Goal: Transaction & Acquisition: Obtain resource

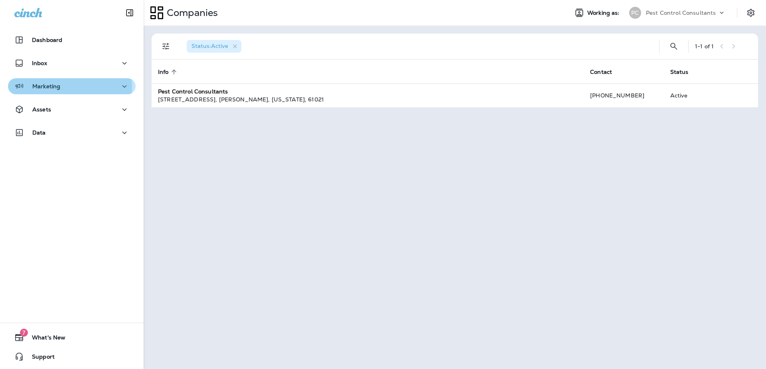
click at [59, 87] on p "Marketing" at bounding box center [46, 86] width 28 height 6
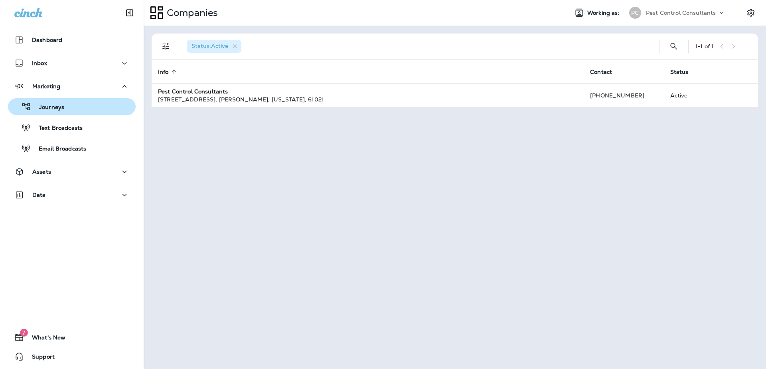
click at [51, 108] on p "Journeys" at bounding box center [47, 108] width 33 height 8
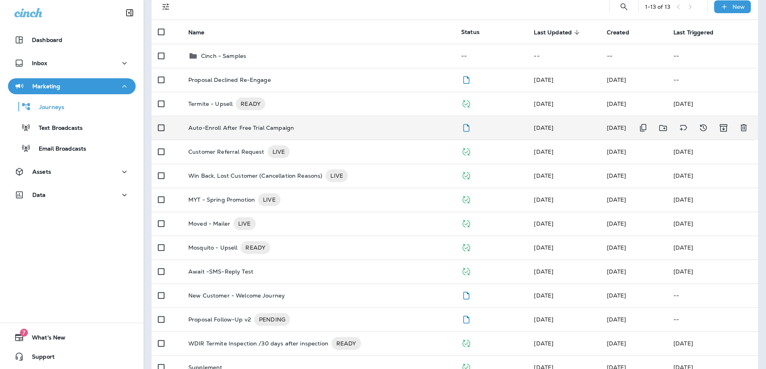
scroll to position [62, 0]
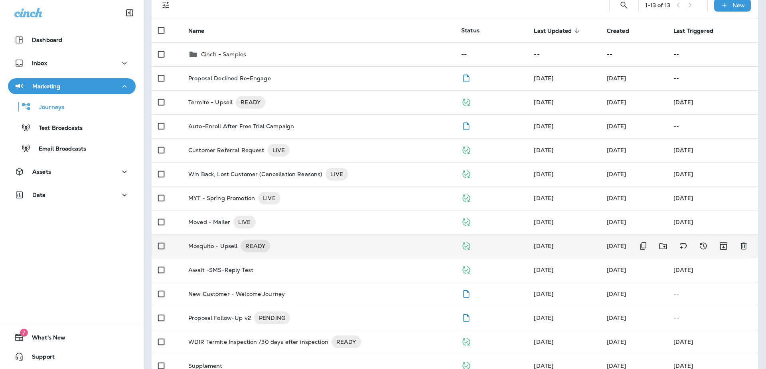
click at [203, 242] on p "Mosquito - Upsell" at bounding box center [212, 245] width 49 height 13
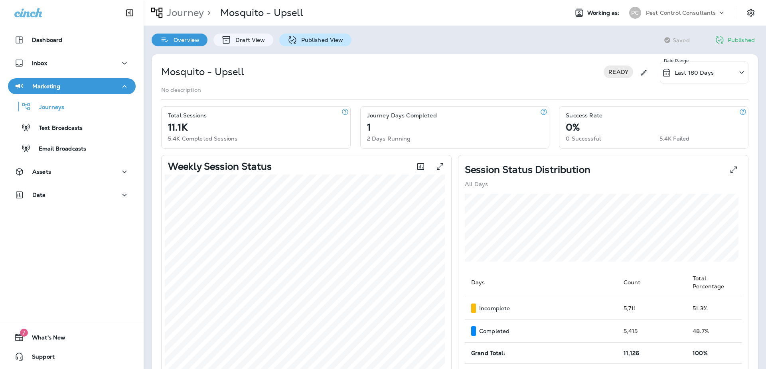
click at [297, 39] on p "Published View" at bounding box center [320, 40] width 46 height 6
click at [59, 111] on div "Journeys" at bounding box center [37, 107] width 53 height 12
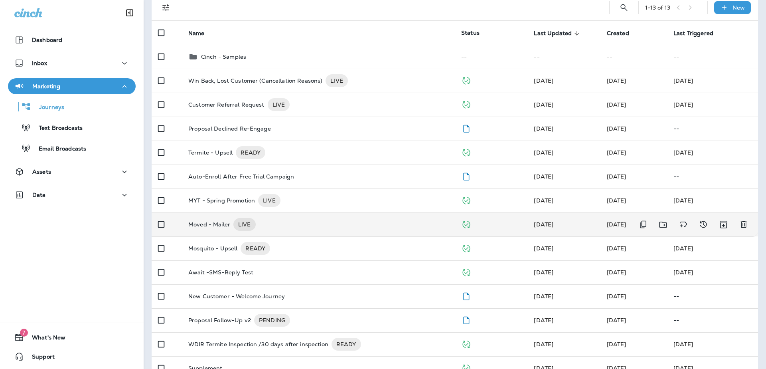
scroll to position [74, 0]
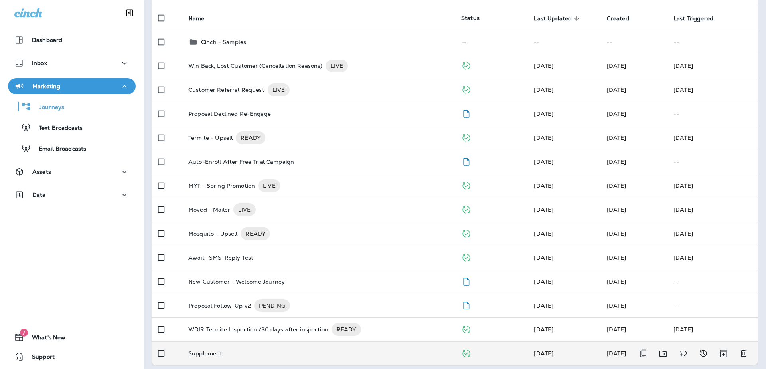
click at [202, 350] on p "Supplement" at bounding box center [205, 353] width 34 height 6
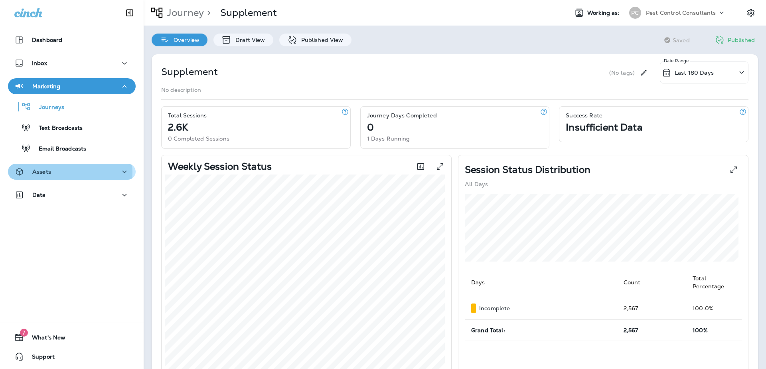
click at [69, 172] on div "Assets" at bounding box center [71, 172] width 115 height 10
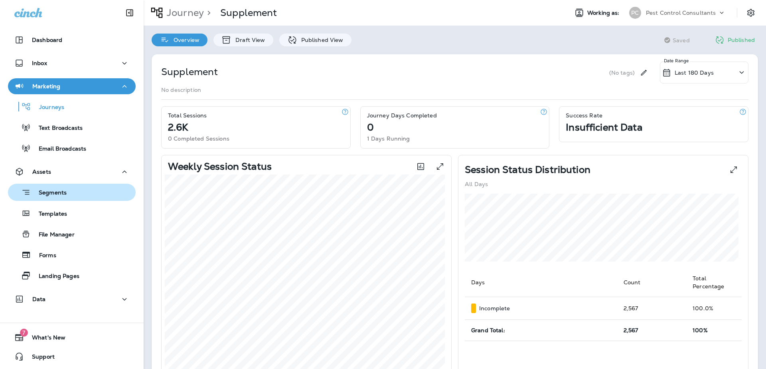
click at [55, 197] on div "Segments" at bounding box center [38, 192] width 55 height 12
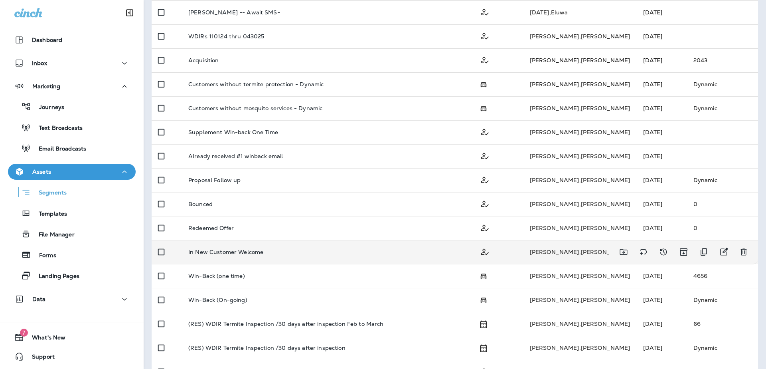
scroll to position [215, 0]
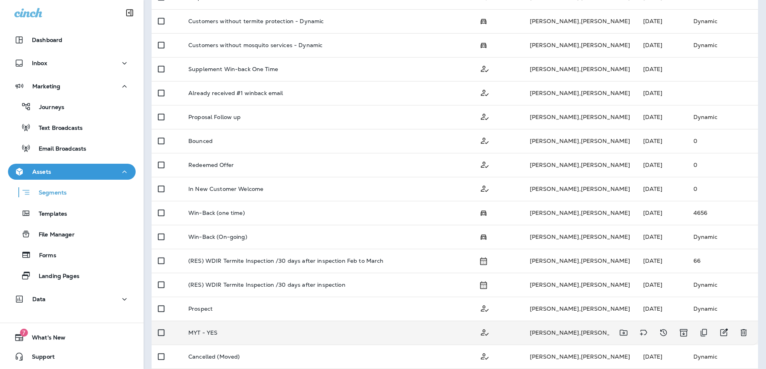
click at [205, 329] on p "MYT - YES" at bounding box center [202, 332] width 29 height 6
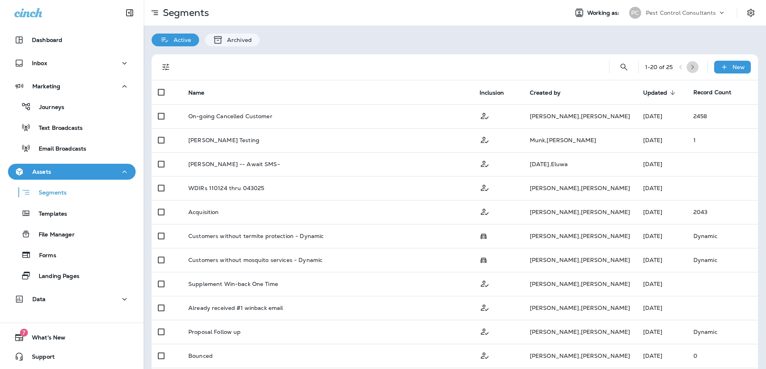
click at [690, 68] on icon "button" at bounding box center [693, 67] width 6 height 6
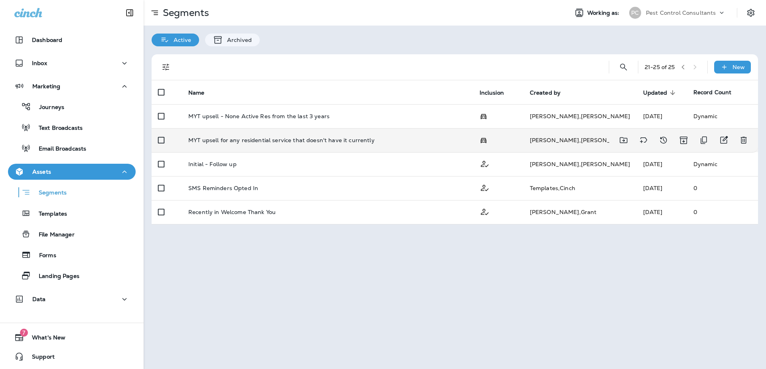
click at [273, 137] on p "MYT upsell for any residential service that doesn't have it currently" at bounding box center [281, 140] width 186 height 6
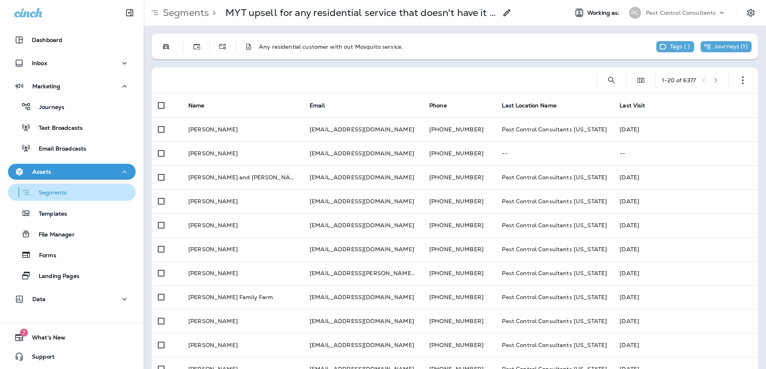
click at [77, 191] on div "Segments" at bounding box center [71, 192] width 121 height 12
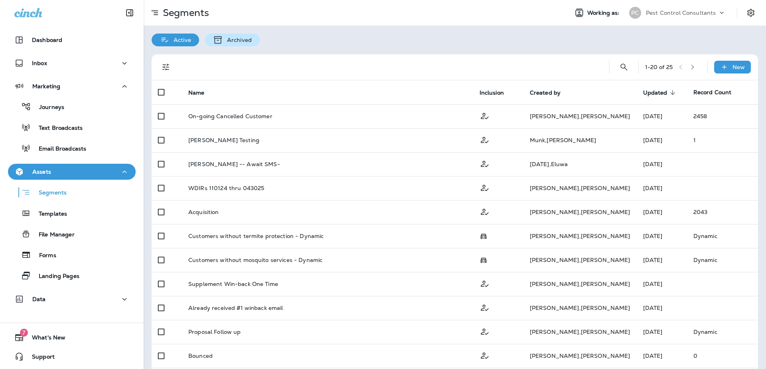
click at [226, 36] on div "Archived" at bounding box center [232, 40] width 55 height 13
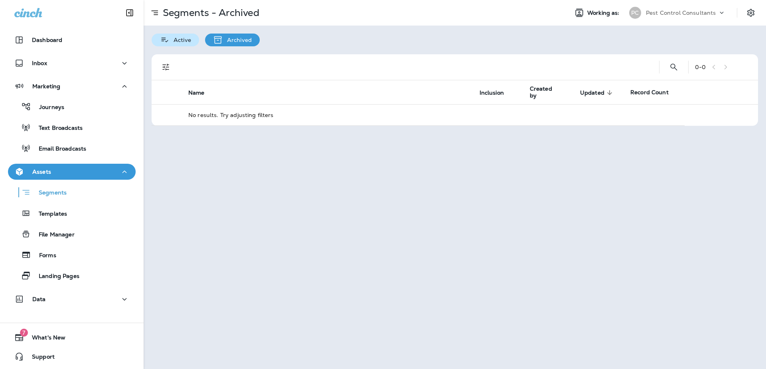
click at [167, 41] on icon at bounding box center [164, 39] width 7 height 4
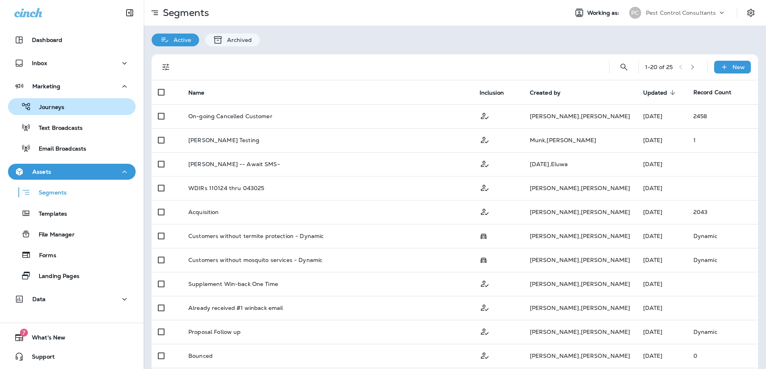
click at [69, 110] on div "Journeys" at bounding box center [71, 107] width 121 height 12
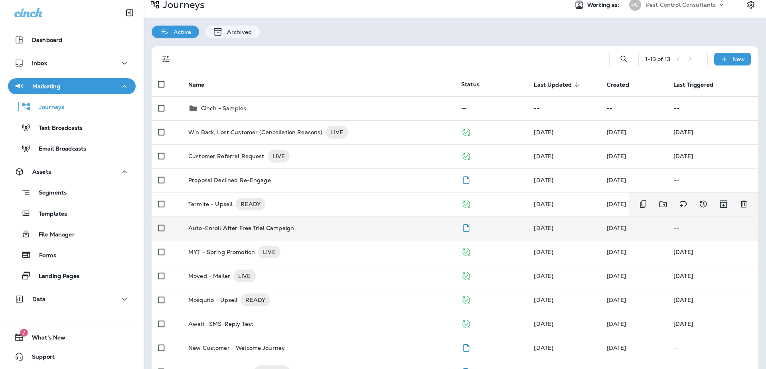
scroll to position [74, 0]
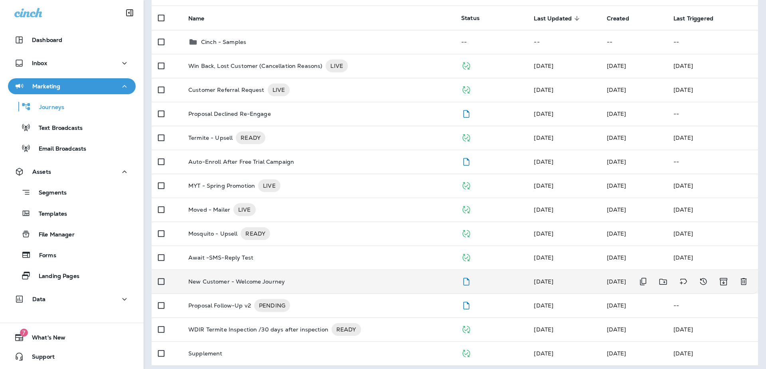
click at [223, 278] on p "New Customer - Welcome Journey" at bounding box center [236, 281] width 97 height 6
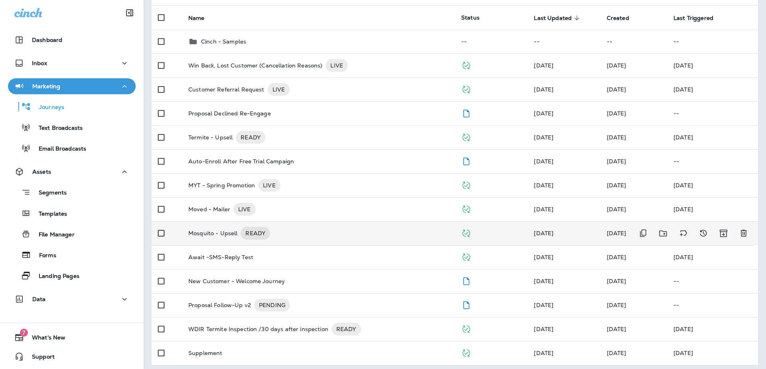
scroll to position [74, 0]
click at [207, 227] on p "Mosquito - Upsell" at bounding box center [212, 233] width 49 height 13
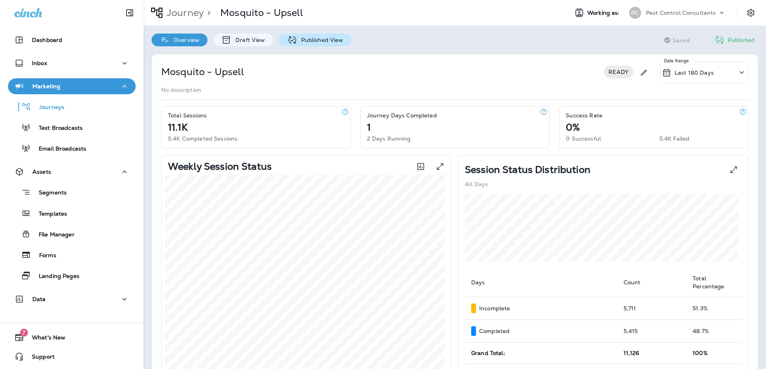
click at [297, 41] on p "Published View" at bounding box center [320, 40] width 46 height 6
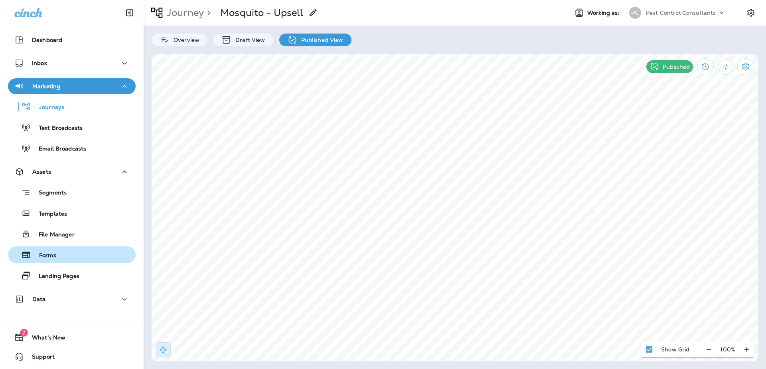
click at [26, 262] on div "Dashboard Inbox Marketing Journeys Text Broadcasts Email Broadcasts Assets Segm…" at bounding box center [383, 184] width 766 height 369
click at [157, 351] on button "button" at bounding box center [163, 349] width 15 height 15
click at [165, 351] on icon "button" at bounding box center [163, 349] width 8 height 8
click at [711, 351] on icon "button" at bounding box center [708, 349] width 8 height 8
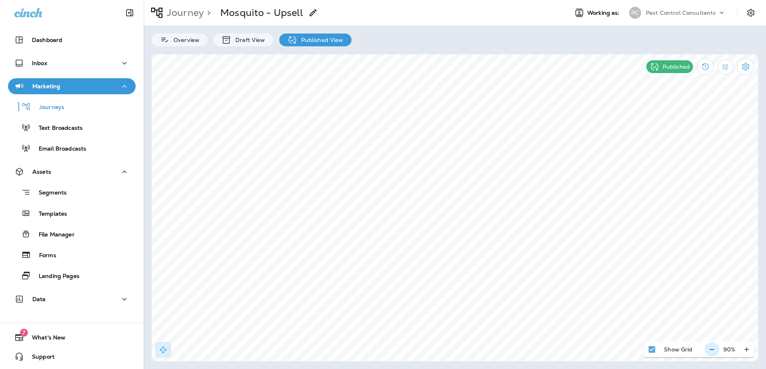
click at [711, 351] on icon "button" at bounding box center [712, 349] width 8 height 8
click at [44, 104] on p "Journeys" at bounding box center [47, 108] width 33 height 8
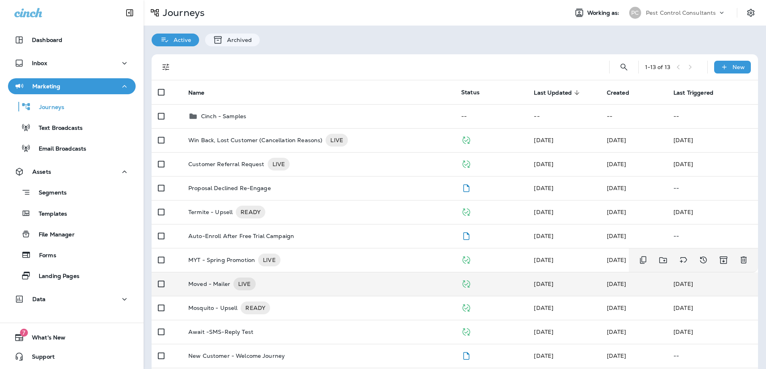
scroll to position [74, 0]
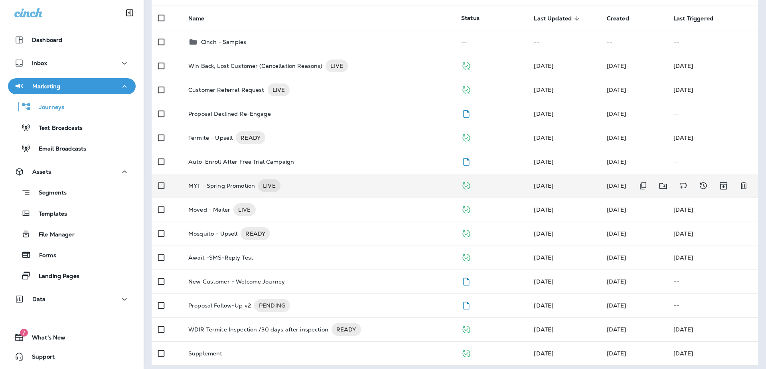
click at [207, 181] on p "MYT - Spring Promotion" at bounding box center [221, 185] width 67 height 13
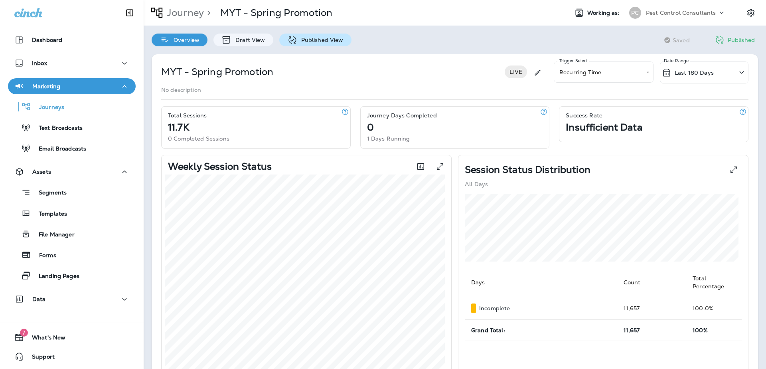
click at [311, 39] on p "Published View" at bounding box center [320, 40] width 46 height 6
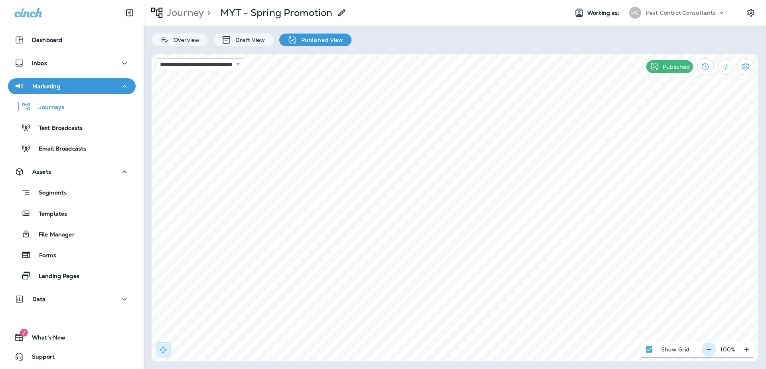
click at [706, 347] on icon "button" at bounding box center [708, 349] width 8 height 8
click at [706, 347] on button "button" at bounding box center [711, 349] width 15 height 14
click at [706, 347] on button "button" at bounding box center [712, 349] width 15 height 14
click at [706, 347] on button "button" at bounding box center [711, 349] width 15 height 14
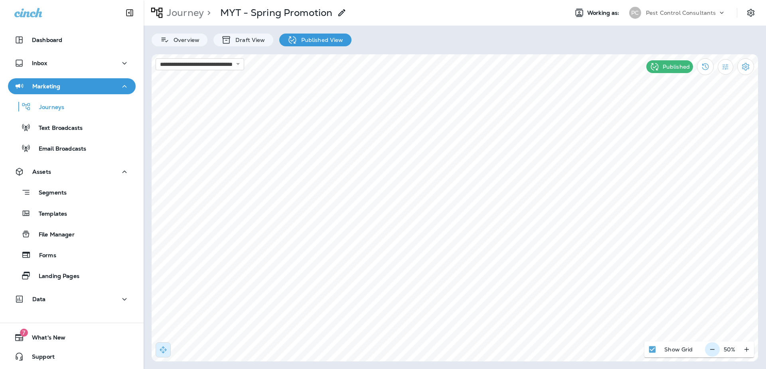
click at [706, 347] on div "50 %" at bounding box center [729, 349] width 49 height 16
click at [746, 347] on icon "button" at bounding box center [746, 349] width 8 height 8
click at [746, 347] on icon "button" at bounding box center [746, 349] width 4 height 4
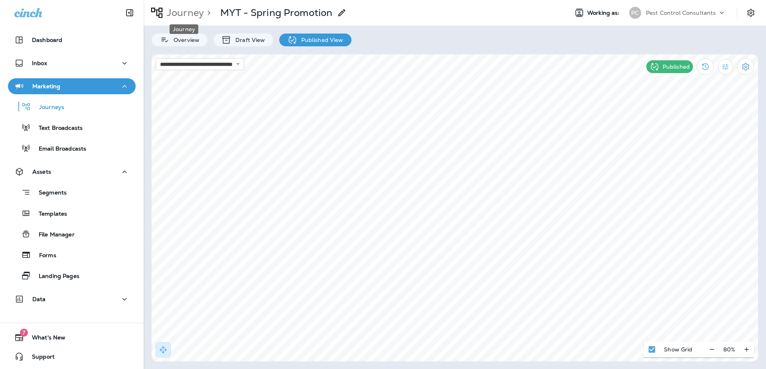
click at [173, 13] on p "Journey" at bounding box center [184, 13] width 40 height 12
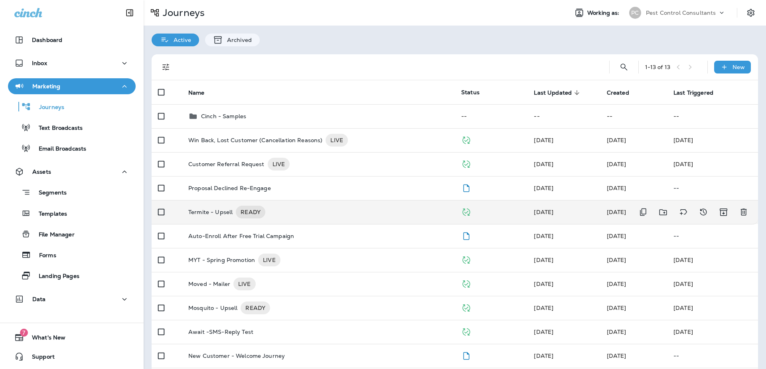
click at [216, 205] on p "Termite - Upsell" at bounding box center [210, 211] width 44 height 13
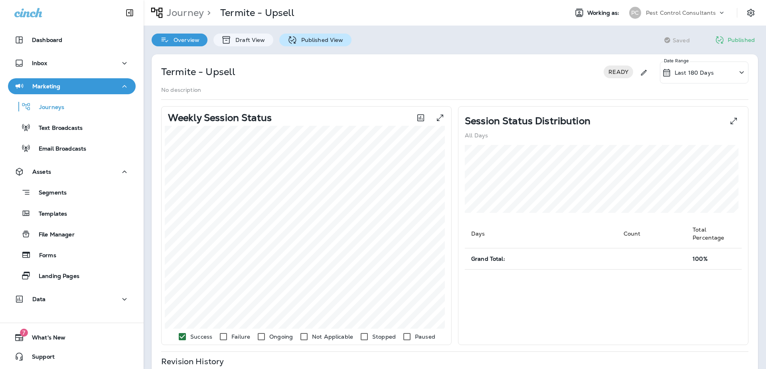
click at [302, 39] on p "Published View" at bounding box center [320, 40] width 46 height 6
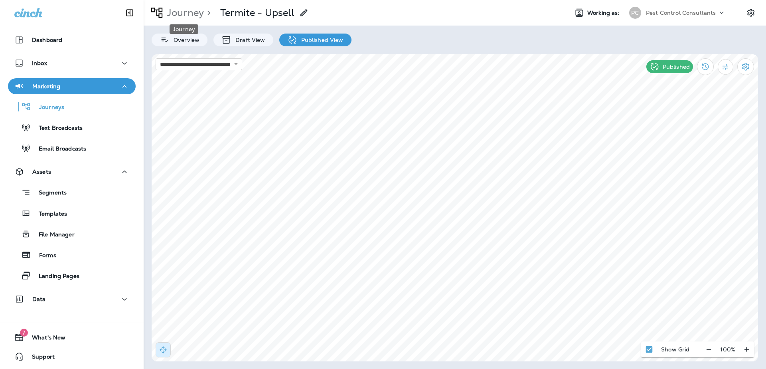
click at [195, 13] on p "Journey" at bounding box center [184, 13] width 40 height 12
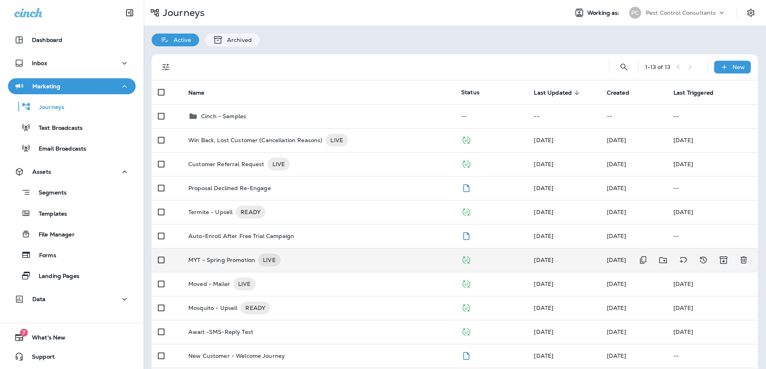
click at [212, 256] on p "MYT - Spring Promotion" at bounding box center [221, 259] width 67 height 13
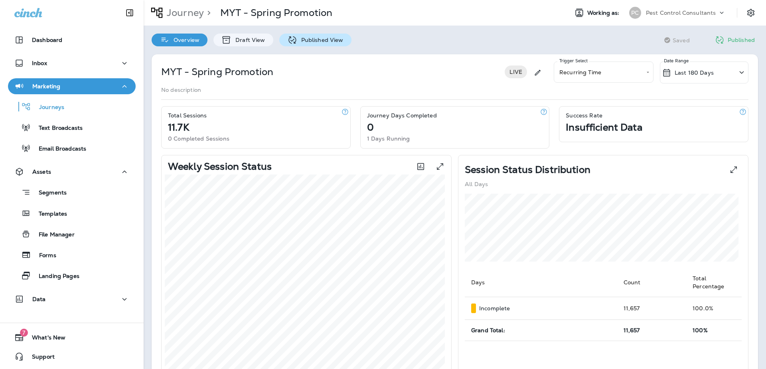
click at [310, 42] on p "Published View" at bounding box center [320, 40] width 46 height 6
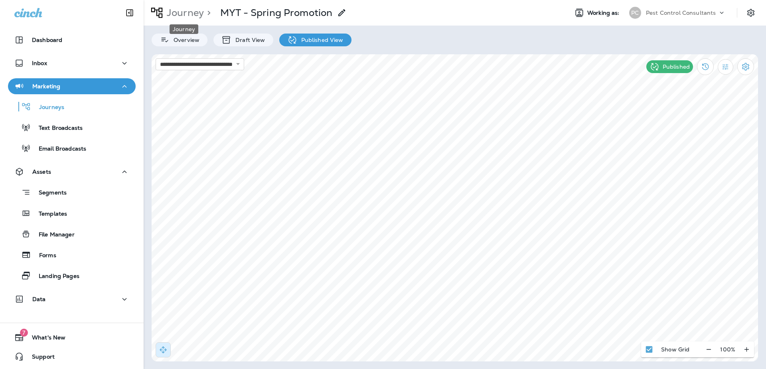
click at [181, 11] on p "Journey" at bounding box center [184, 13] width 40 height 12
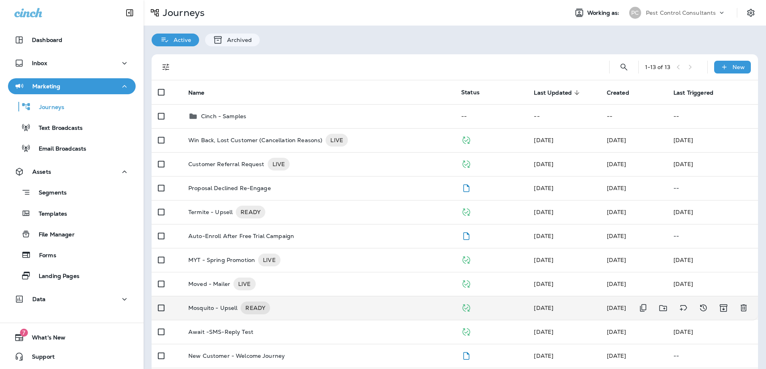
click at [213, 304] on p "Mosquito - Upsell" at bounding box center [212, 307] width 49 height 13
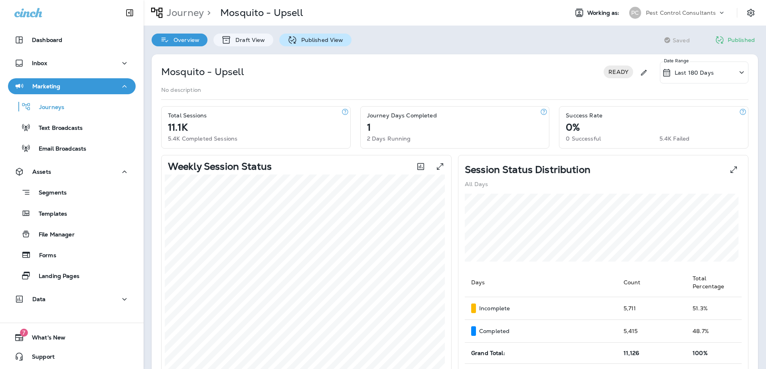
click at [323, 43] on div "Published View" at bounding box center [315, 40] width 72 height 13
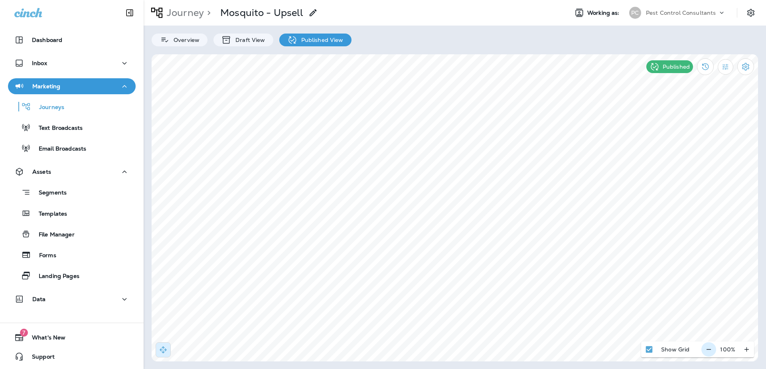
click at [712, 351] on icon "button" at bounding box center [708, 349] width 8 height 8
click at [712, 351] on icon "button" at bounding box center [712, 349] width 8 height 8
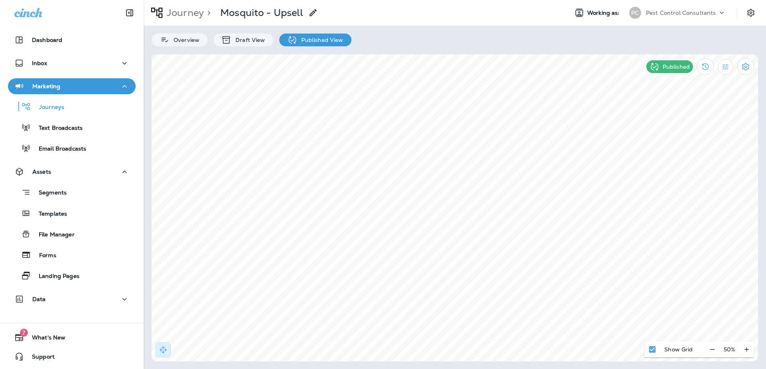
click at [591, 28] on html "Dashboard Inbox Marketing Journeys Text Broadcasts Email Broadcasts Assets Segm…" at bounding box center [383, 14] width 766 height 28
click at [63, 194] on p "Segments" at bounding box center [49, 193] width 36 height 8
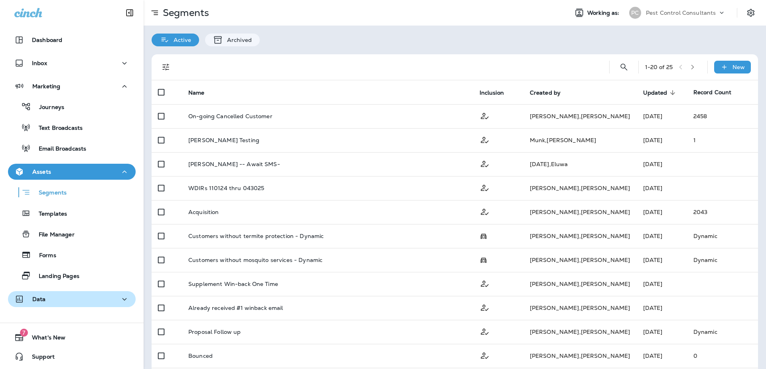
click at [51, 300] on div "Data" at bounding box center [71, 299] width 115 height 10
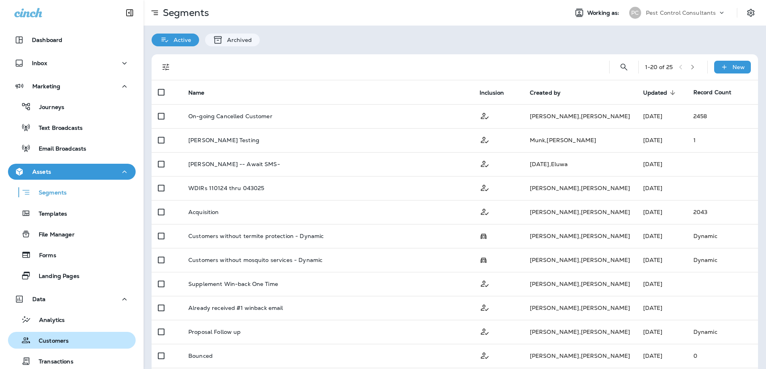
scroll to position [2, 0]
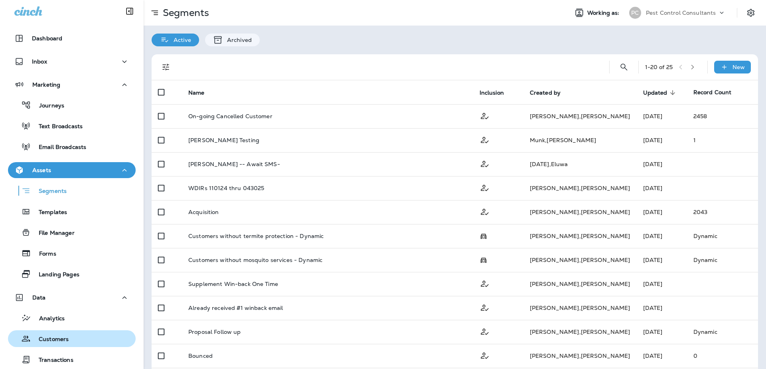
click at [63, 343] on div "Customers" at bounding box center [39, 338] width 57 height 12
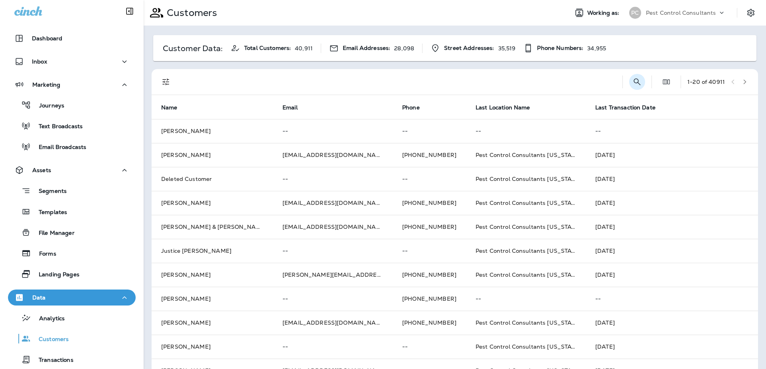
click at [632, 81] on icon "Search Customers" at bounding box center [637, 82] width 10 height 10
type input "********"
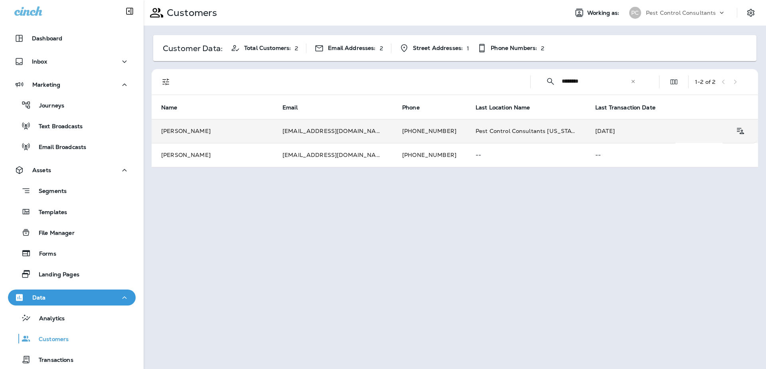
click at [182, 119] on td "[PERSON_NAME]" at bounding box center [212, 131] width 121 height 24
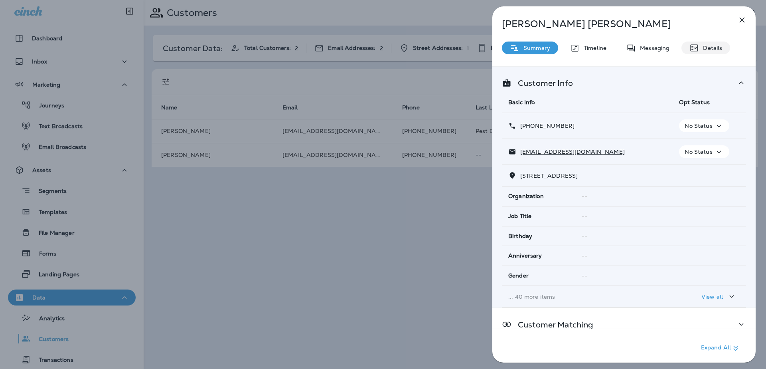
click at [697, 46] on icon at bounding box center [694, 48] width 8 height 7
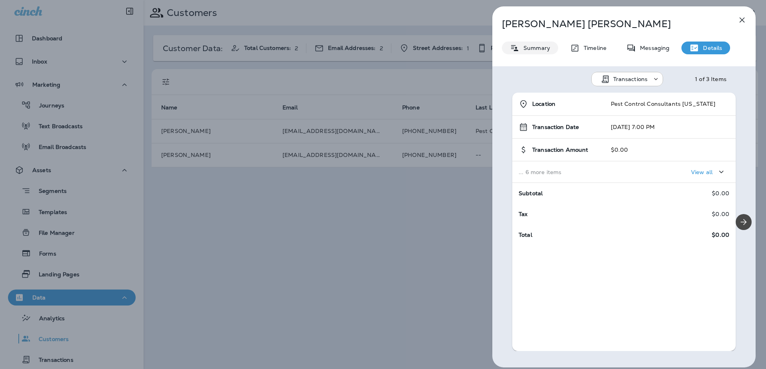
click at [522, 48] on p "Summary" at bounding box center [534, 48] width 31 height 6
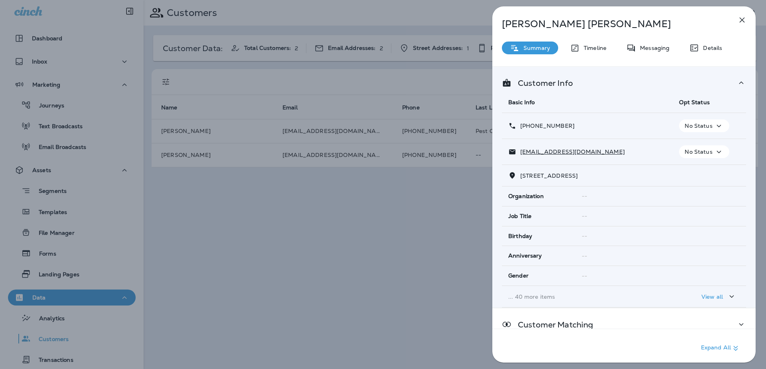
click at [406, 199] on div "[PERSON_NAME] Summary Timeline Messaging Details Customer Info Basic Info Opt S…" at bounding box center [383, 184] width 766 height 369
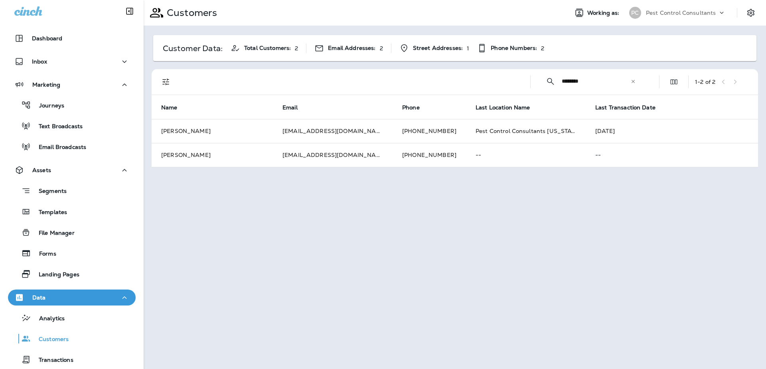
click at [443, 208] on div "Customers Working as: PC Pest Control Consultants Customer Data: Total Customer…" at bounding box center [455, 184] width 622 height 369
click at [207, 47] on p "Customer Data:" at bounding box center [193, 48] width 60 height 6
click at [254, 49] on span "Total Customers:" at bounding box center [267, 48] width 47 height 7
click at [35, 339] on p "Customers" at bounding box center [50, 339] width 38 height 8
click at [48, 342] on p "Customers" at bounding box center [50, 339] width 38 height 8
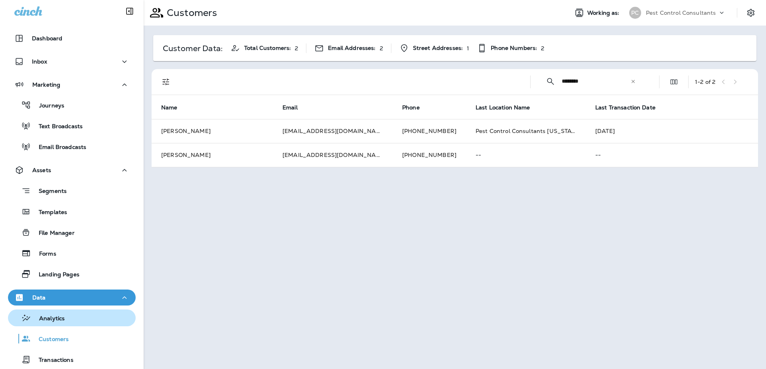
click at [45, 320] on p "Analytics" at bounding box center [48, 319] width 34 height 8
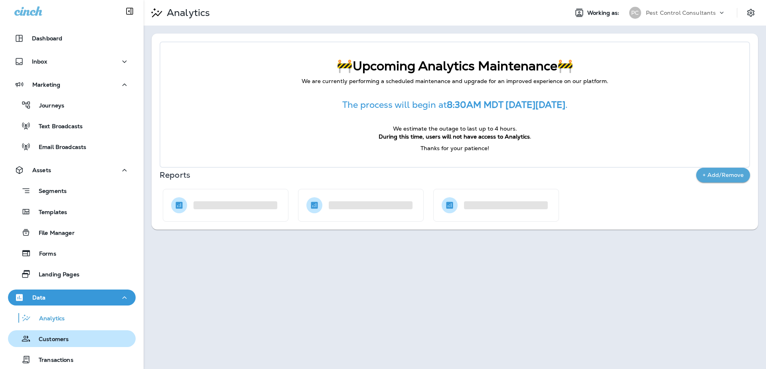
click at [45, 337] on p "Customers" at bounding box center [50, 339] width 38 height 8
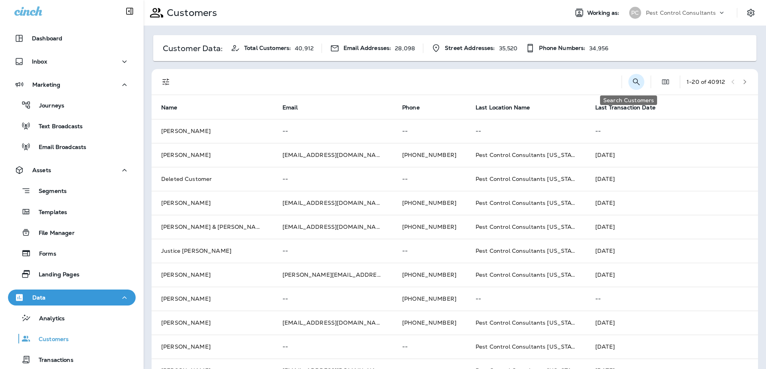
click at [632, 86] on icon "Search Customers" at bounding box center [636, 82] width 10 height 10
type input "*********"
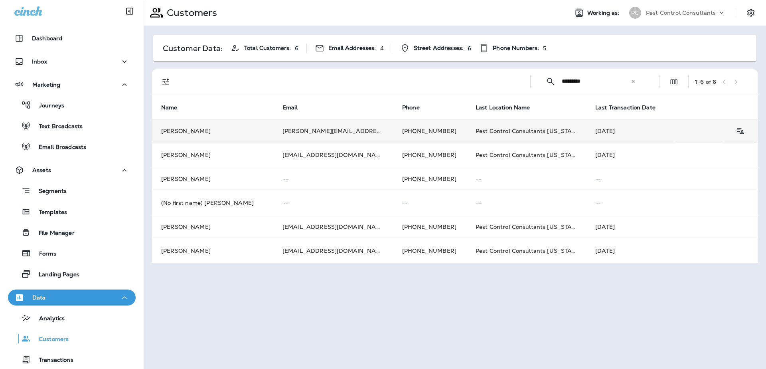
click at [196, 123] on td "[PERSON_NAME]" at bounding box center [212, 131] width 121 height 24
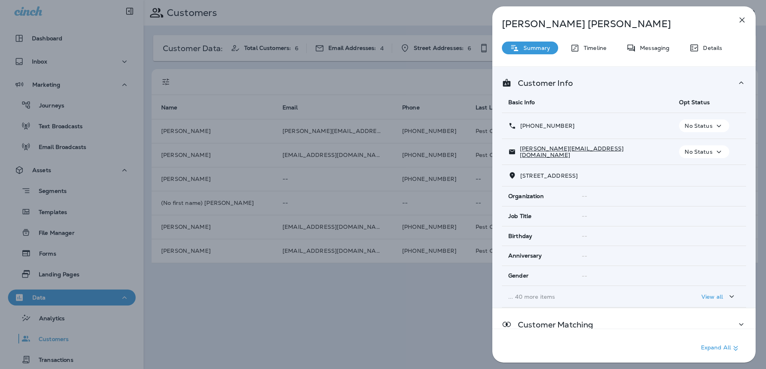
click at [421, 266] on div "[PERSON_NAME] Summary Timeline Messaging Details Customer Info Basic Info Opt S…" at bounding box center [383, 184] width 766 height 369
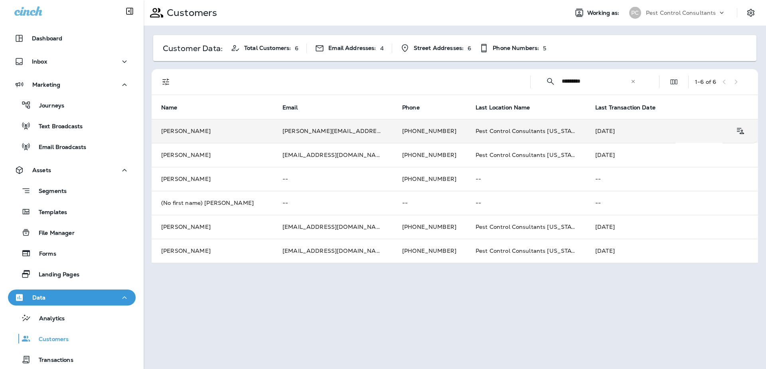
click at [229, 119] on td "[PERSON_NAME]" at bounding box center [212, 131] width 121 height 24
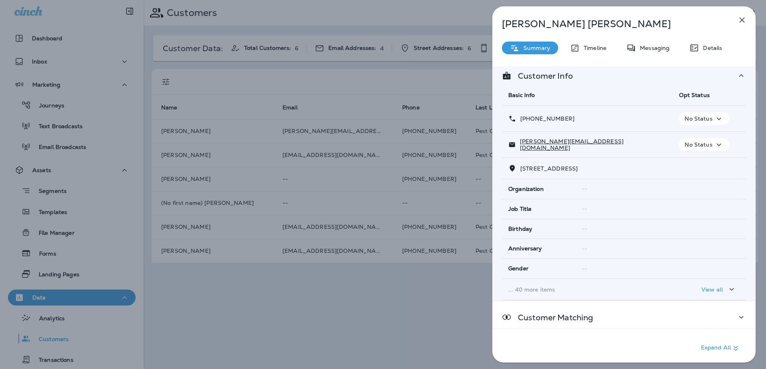
scroll to position [50, 0]
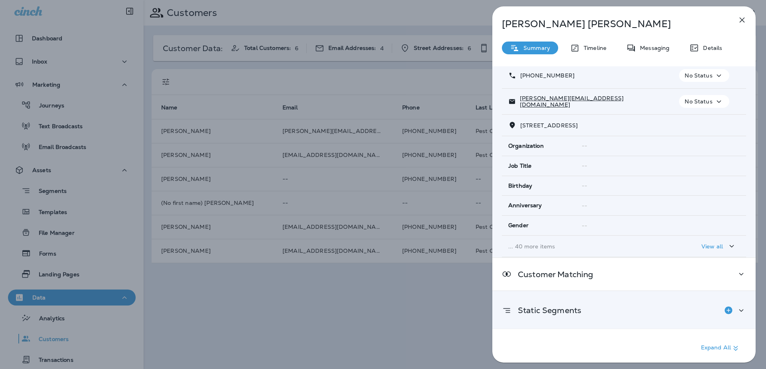
click at [563, 303] on div "Static Segments" at bounding box center [541, 310] width 79 height 16
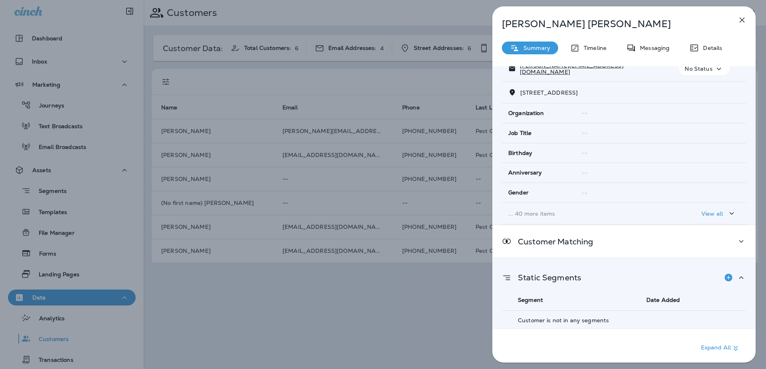
scroll to position [0, 0]
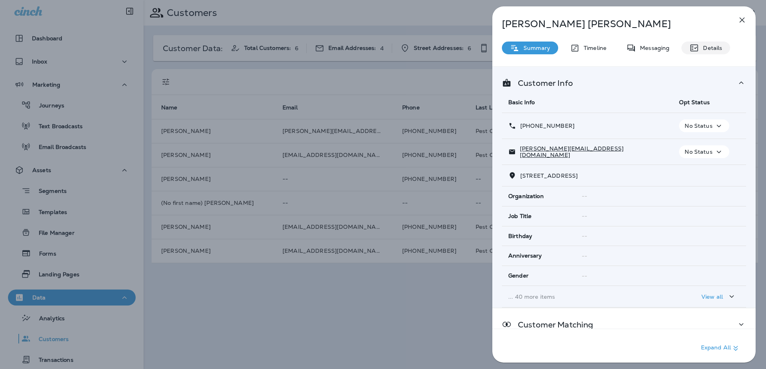
click at [717, 45] on p "Details" at bounding box center [710, 48] width 23 height 6
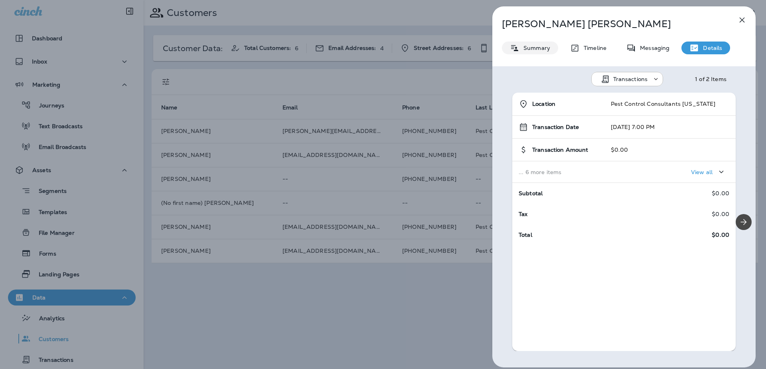
click at [548, 45] on p "Summary" at bounding box center [534, 48] width 31 height 6
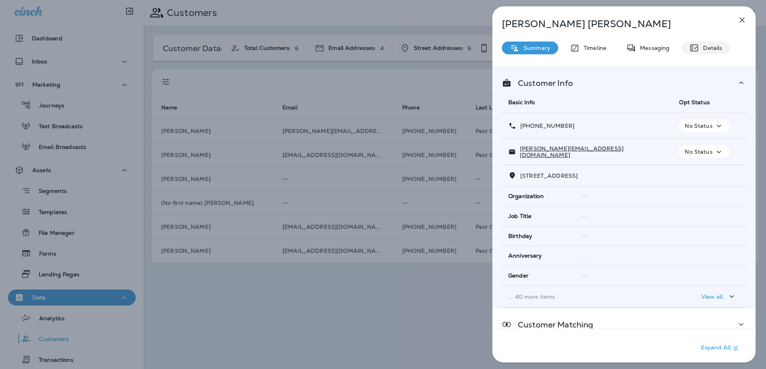
click at [700, 50] on p "Details" at bounding box center [710, 48] width 23 height 6
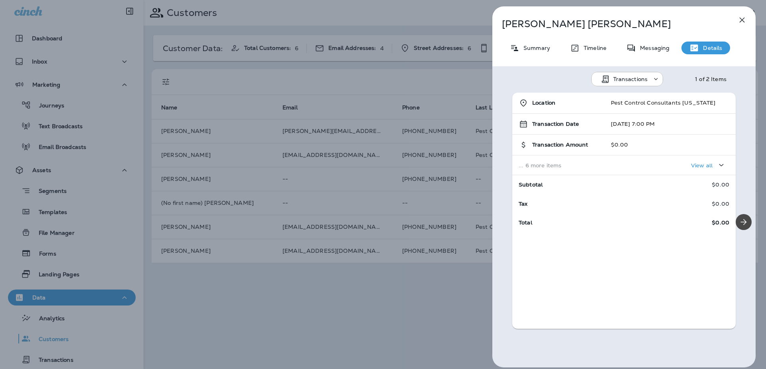
click at [647, 76] on div "Transactions" at bounding box center [632, 79] width 39 height 6
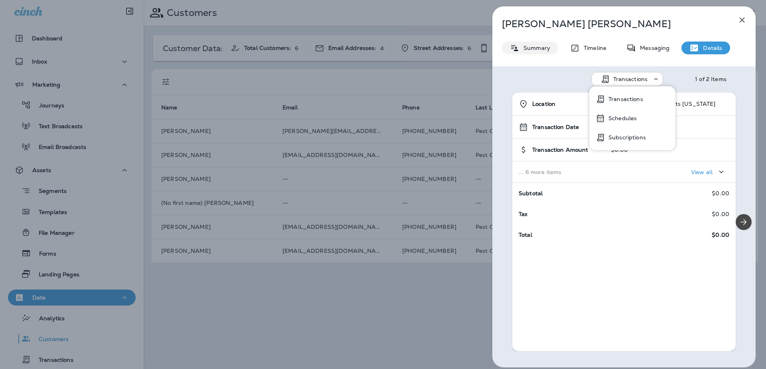
click at [533, 49] on p "Summary" at bounding box center [534, 48] width 31 height 6
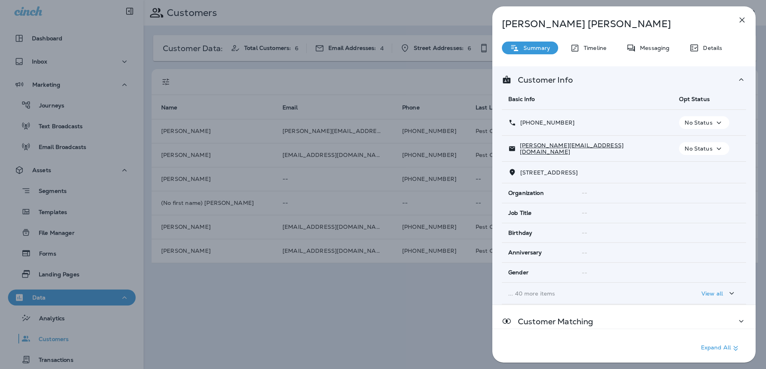
scroll to position [5, 0]
click at [701, 289] on p "View all" at bounding box center [712, 291] width 22 height 6
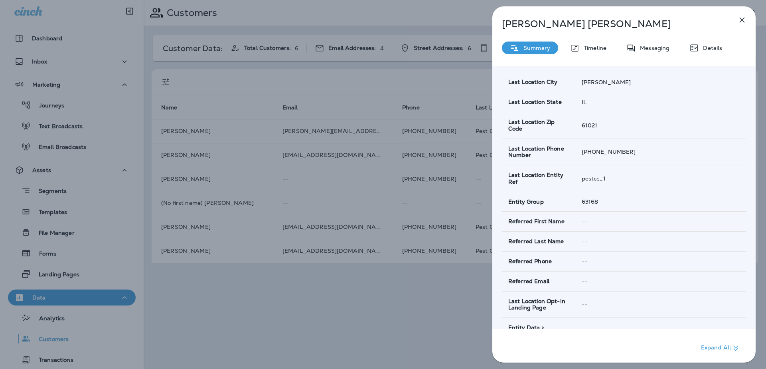
scroll to position [679, 0]
click at [275, 304] on div "[PERSON_NAME] Summary Timeline Messaging Details Customer Info Basic Info Opt S…" at bounding box center [383, 184] width 766 height 369
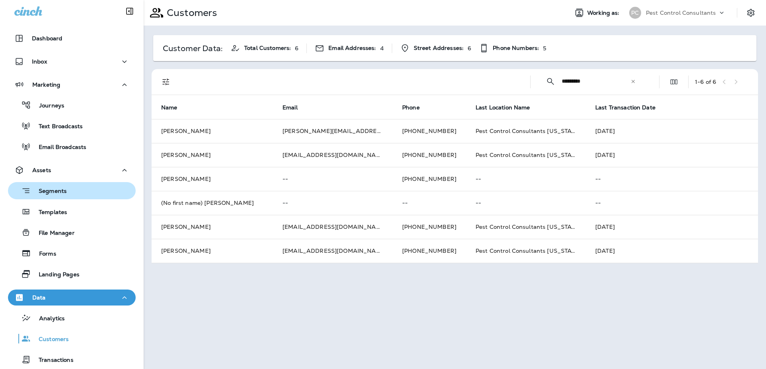
click at [61, 193] on p "Segments" at bounding box center [49, 191] width 36 height 8
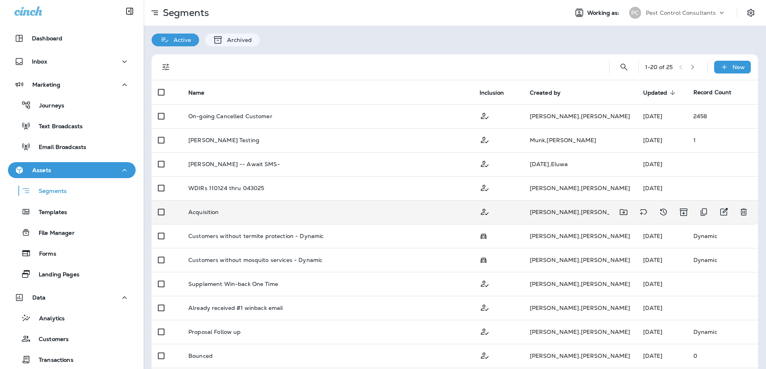
click at [191, 209] on p "Acquisition" at bounding box center [203, 212] width 31 height 6
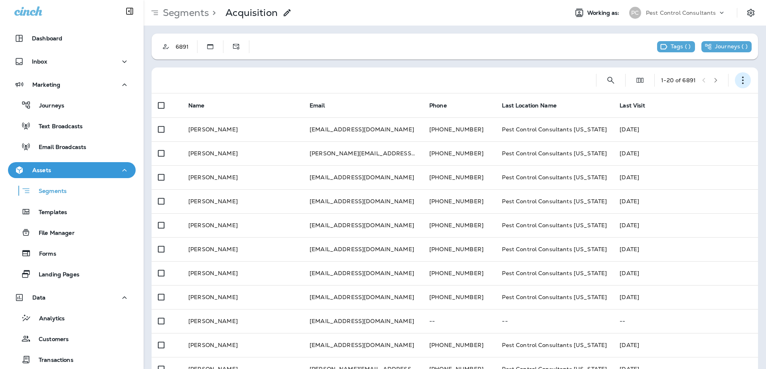
click at [740, 80] on icon "button" at bounding box center [743, 80] width 8 height 8
click at [691, 142] on p "Export Customers" at bounding box center [689, 139] width 53 height 6
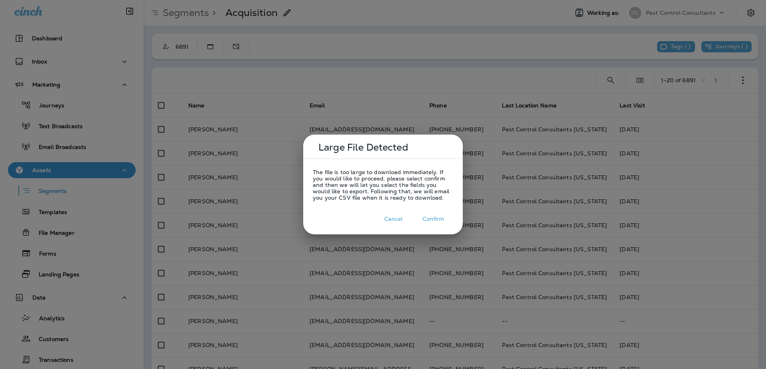
click at [438, 220] on button "Confirm" at bounding box center [433, 219] width 40 height 12
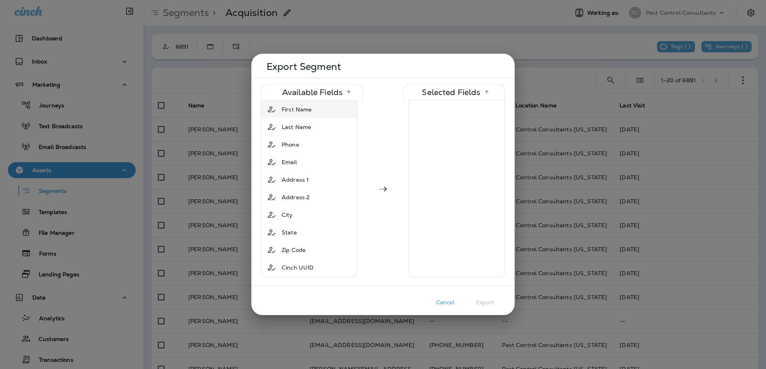
click at [299, 111] on span "First Name" at bounding box center [297, 109] width 30 height 8
click at [298, 108] on span "Last Name" at bounding box center [297, 109] width 30 height 8
click at [299, 109] on span "Phone" at bounding box center [291, 109] width 18 height 8
click at [300, 112] on div "Email" at bounding box center [289, 109] width 22 height 14
click at [300, 115] on div "Address 1" at bounding box center [295, 109] width 34 height 14
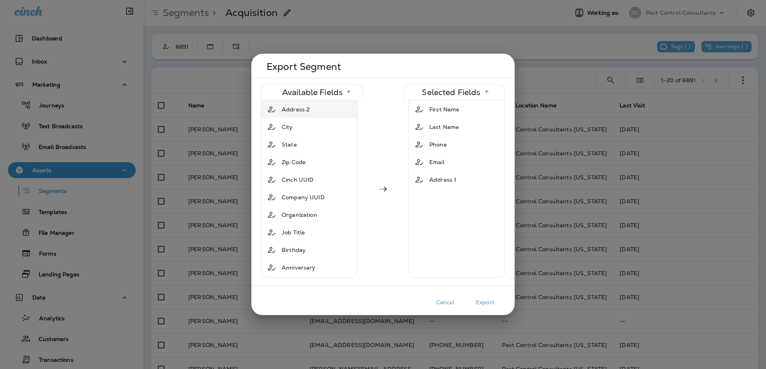
click at [299, 111] on span "Address 2" at bounding box center [296, 109] width 28 height 8
click at [298, 117] on td "City" at bounding box center [309, 110] width 96 height 18
click at [299, 112] on div "State" at bounding box center [289, 109] width 22 height 14
click at [300, 112] on span "Zip Code" at bounding box center [294, 109] width 24 height 8
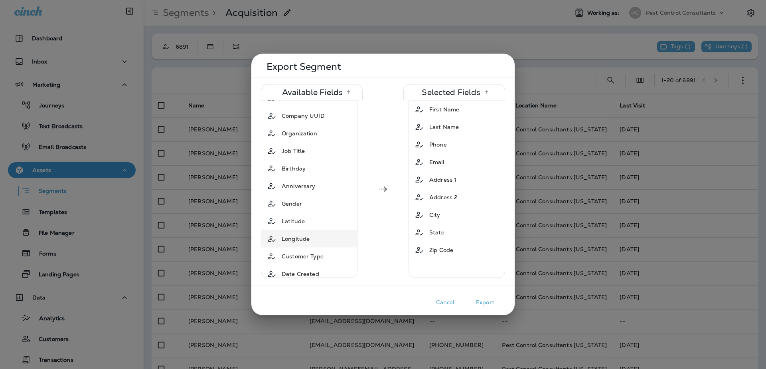
scroll to position [81, 0]
click at [315, 185] on span "Customer Type" at bounding box center [303, 186] width 42 height 8
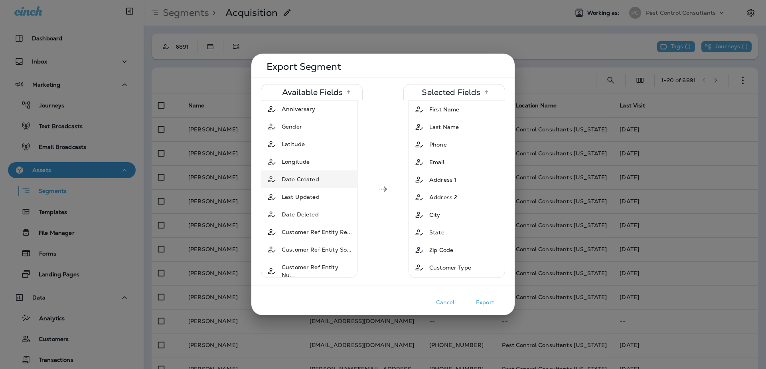
scroll to position [130, 0]
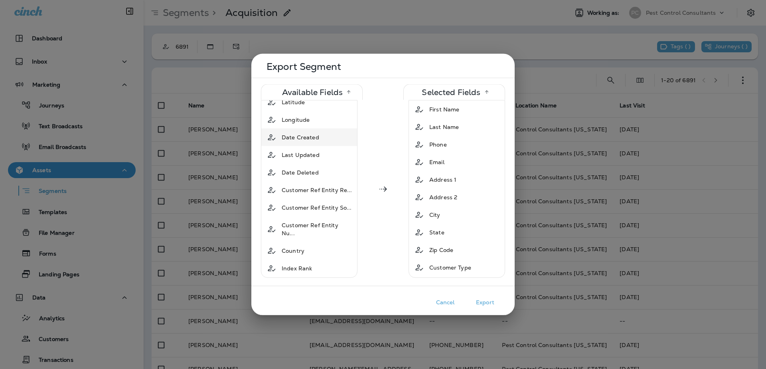
click at [317, 138] on span "Date Created" at bounding box center [300, 137] width 37 height 8
click at [317, 137] on span "Last Updated" at bounding box center [301, 137] width 38 height 8
click at [318, 144] on div "Date Deleted" at bounding box center [299, 137] width 43 height 14
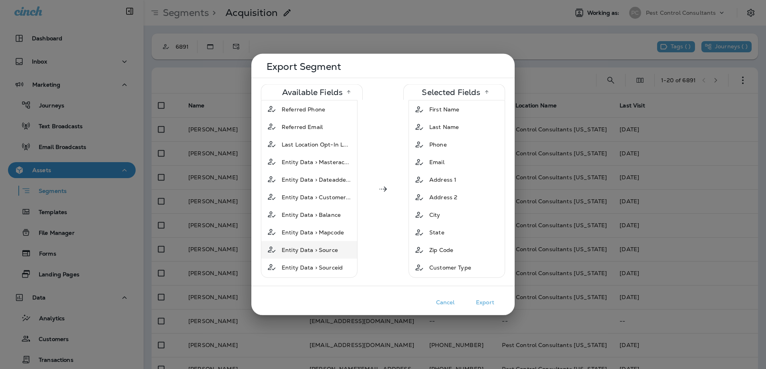
click at [316, 245] on span "Entity Data > Source" at bounding box center [310, 249] width 56 height 8
click at [319, 263] on span "Entity Data > Sourceid" at bounding box center [312, 267] width 61 height 8
click at [487, 302] on button "Export" at bounding box center [485, 302] width 40 height 12
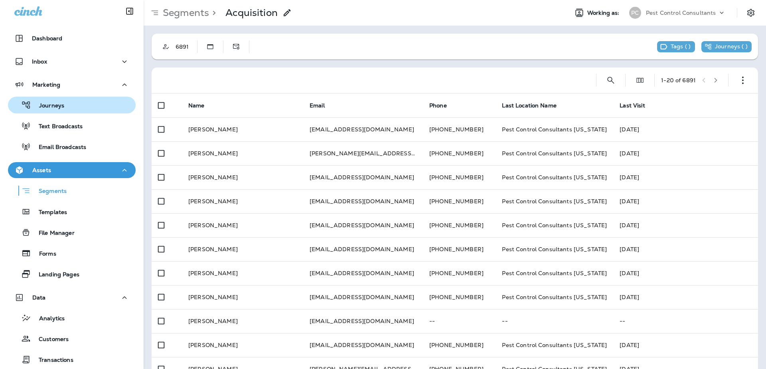
click at [76, 108] on div "Journeys" at bounding box center [71, 105] width 121 height 12
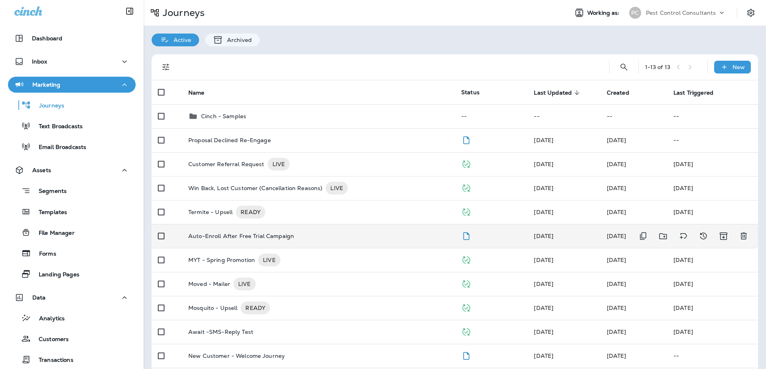
scroll to position [2, 0]
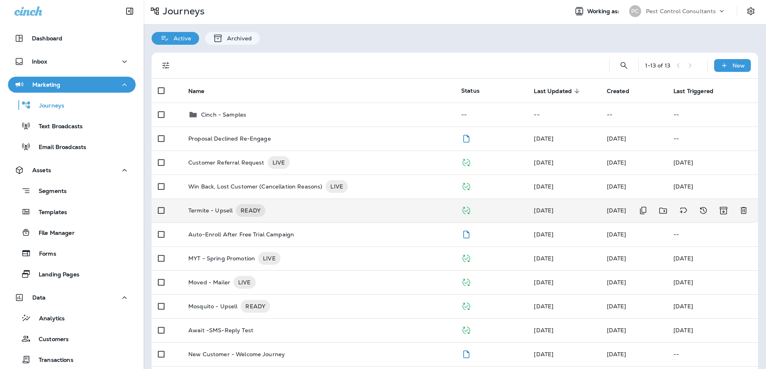
click at [209, 204] on p "Termite - Upsell" at bounding box center [210, 210] width 44 height 13
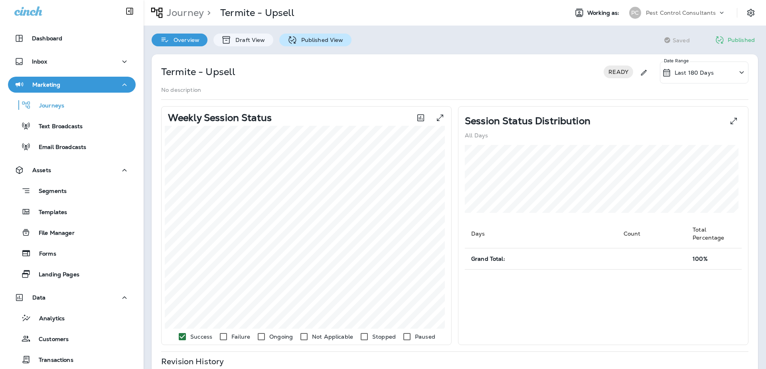
click at [319, 37] on p "Published View" at bounding box center [320, 40] width 46 height 6
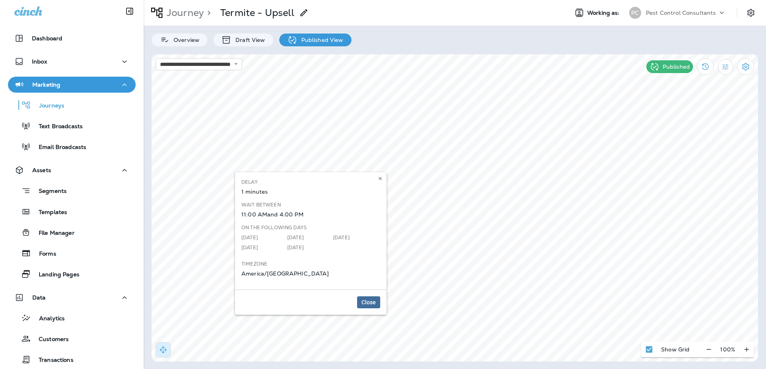
click at [367, 302] on span "Close" at bounding box center [368, 302] width 14 height 6
click at [371, 298] on button "Close" at bounding box center [368, 302] width 23 height 12
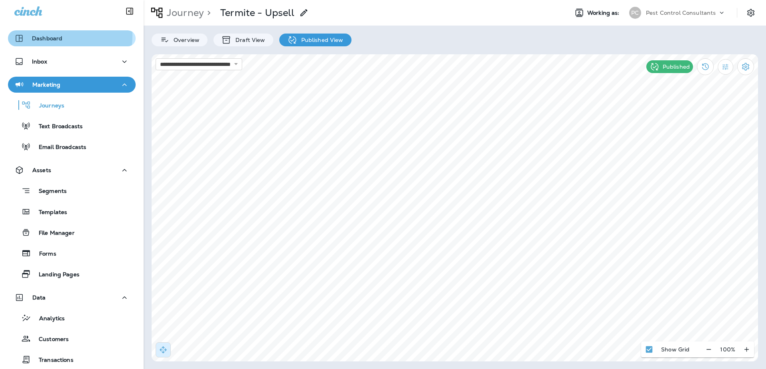
click at [49, 36] on p "Dashboard" at bounding box center [47, 38] width 30 height 6
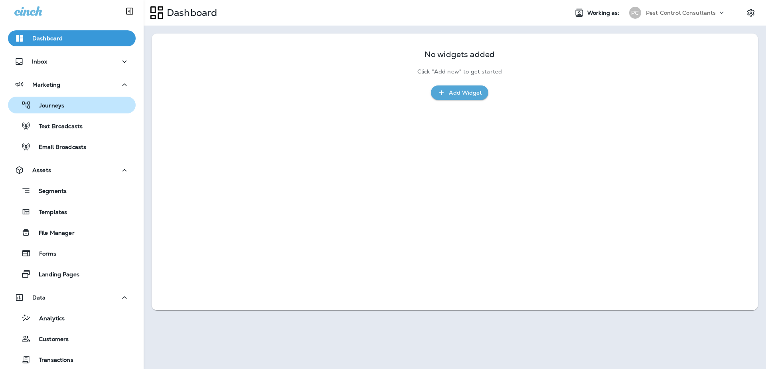
click at [90, 101] on div "Journeys" at bounding box center [71, 105] width 121 height 12
